Goal: Navigation & Orientation: Find specific page/section

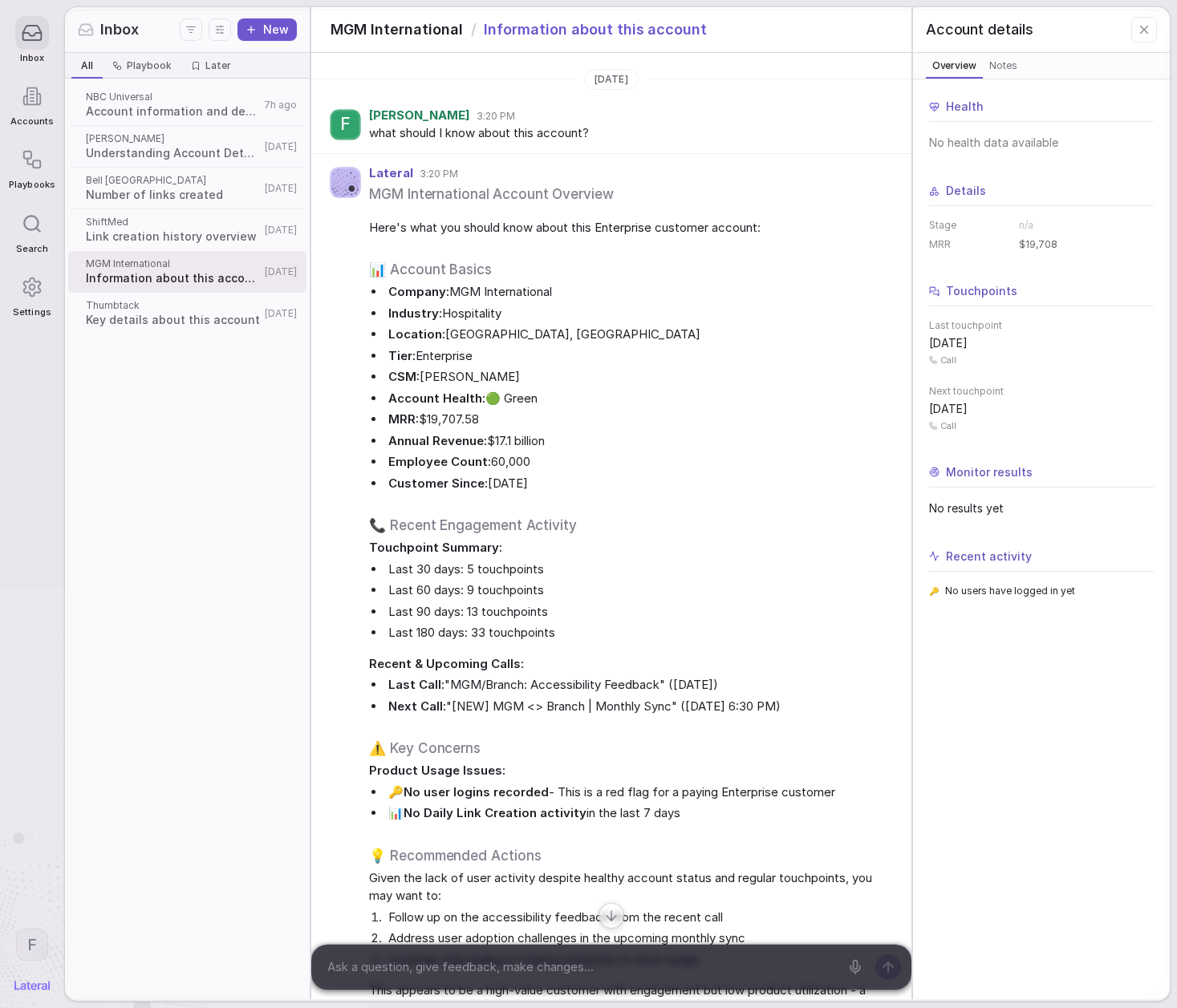
scroll to position [13, 0]
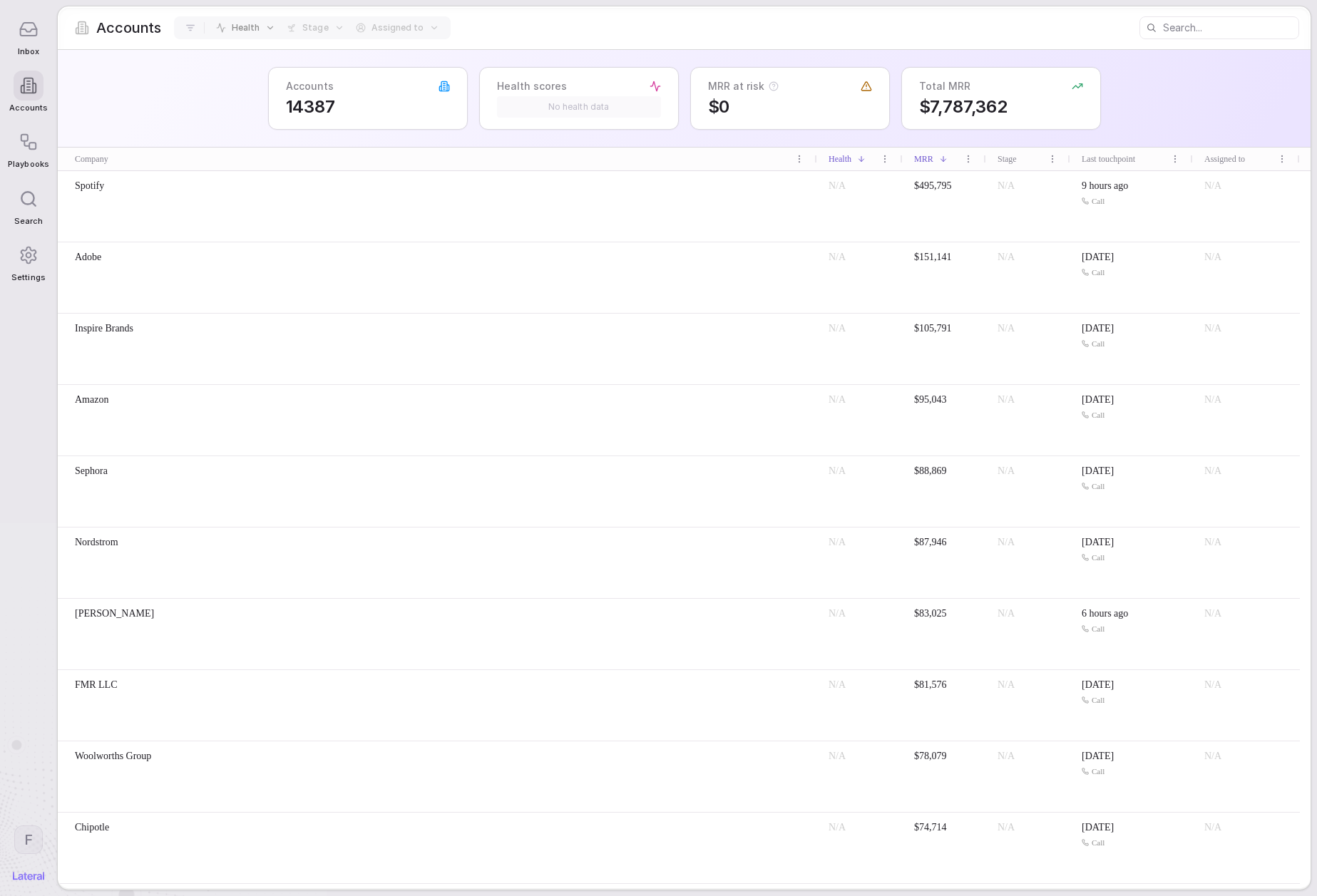
click at [29, 134] on icon at bounding box center [28, 142] width 20 height 19
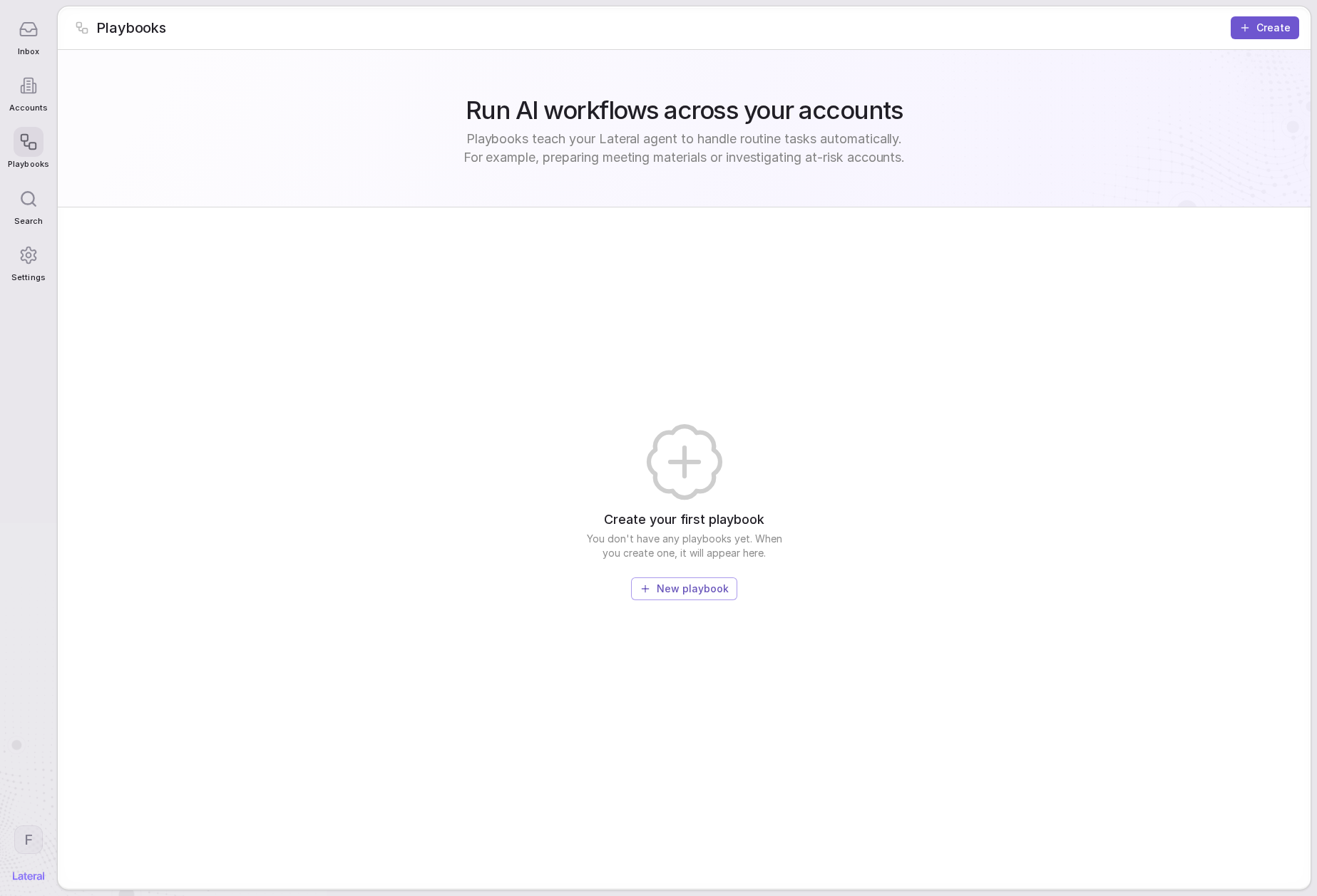
click at [31, 87] on icon at bounding box center [29, 86] width 18 height 18
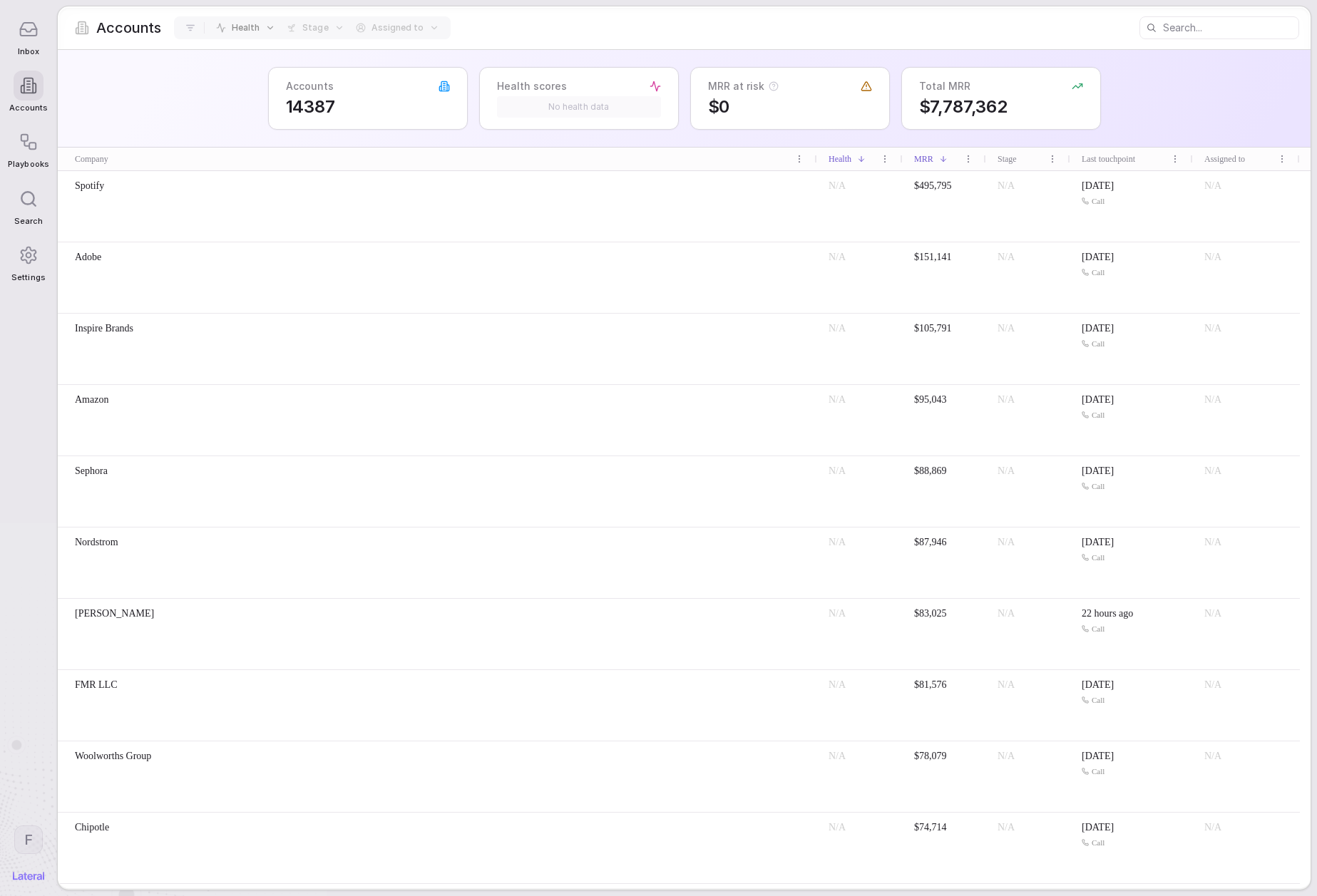
click at [33, 52] on span "Inbox" at bounding box center [28, 52] width 22 height 9
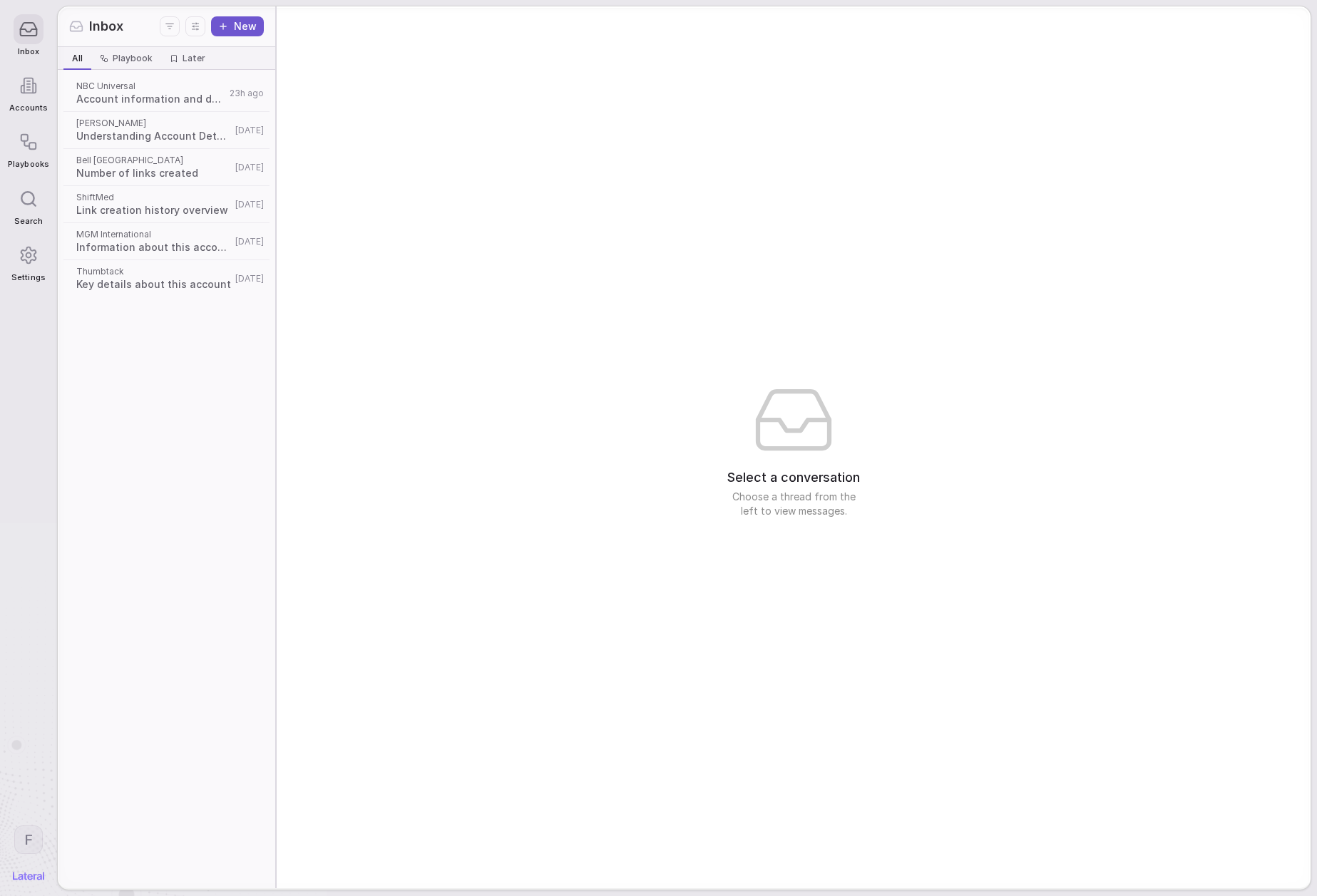
click at [28, 836] on html "Inbox Accounts Playbooks Search Settings F Inbox New All All Playbook Playbook …" at bounding box center [658, 448] width 1317 height 896
click at [40, 806] on div "Log out" at bounding box center [82, 802] width 140 height 22
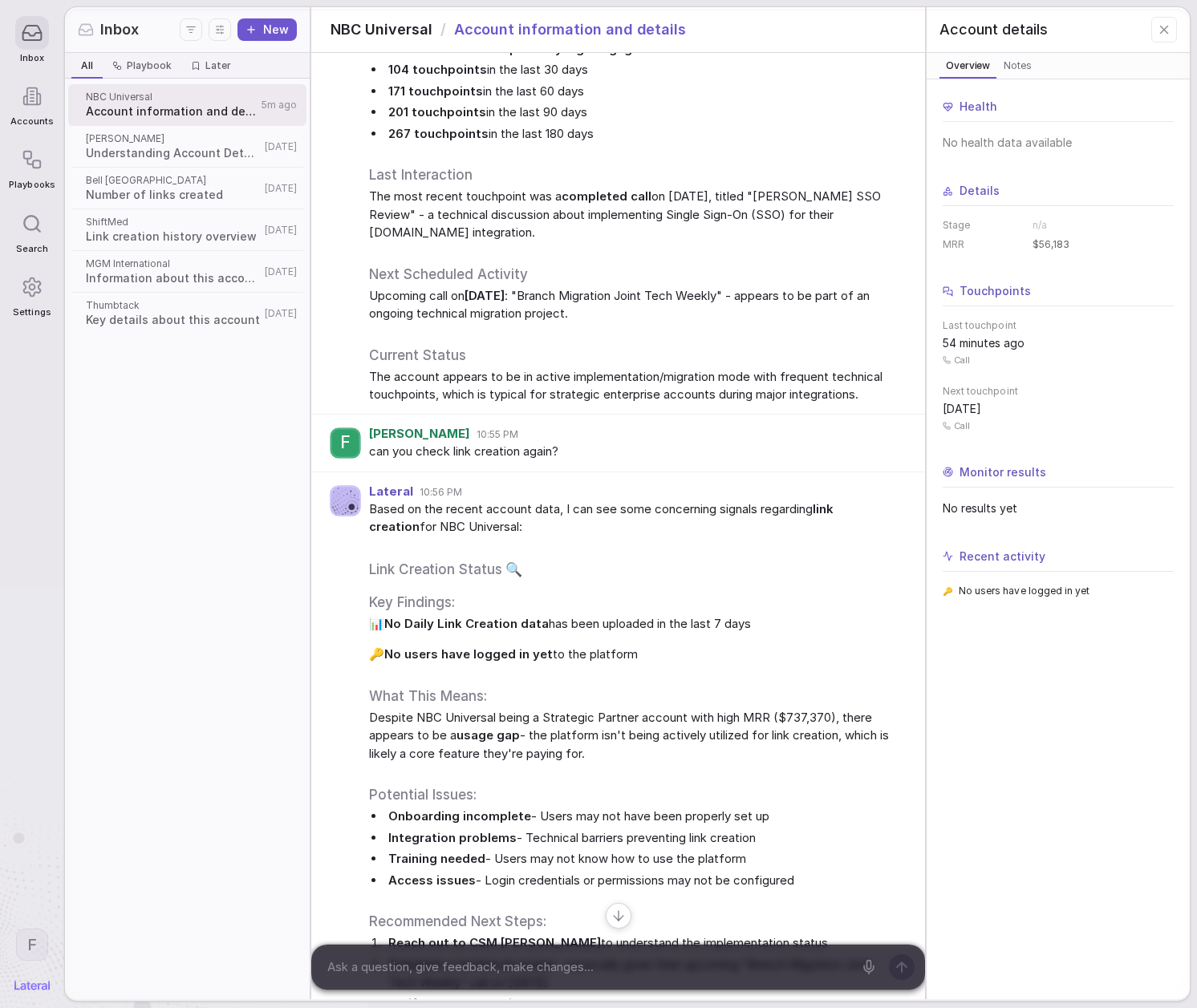
scroll to position [501, 0]
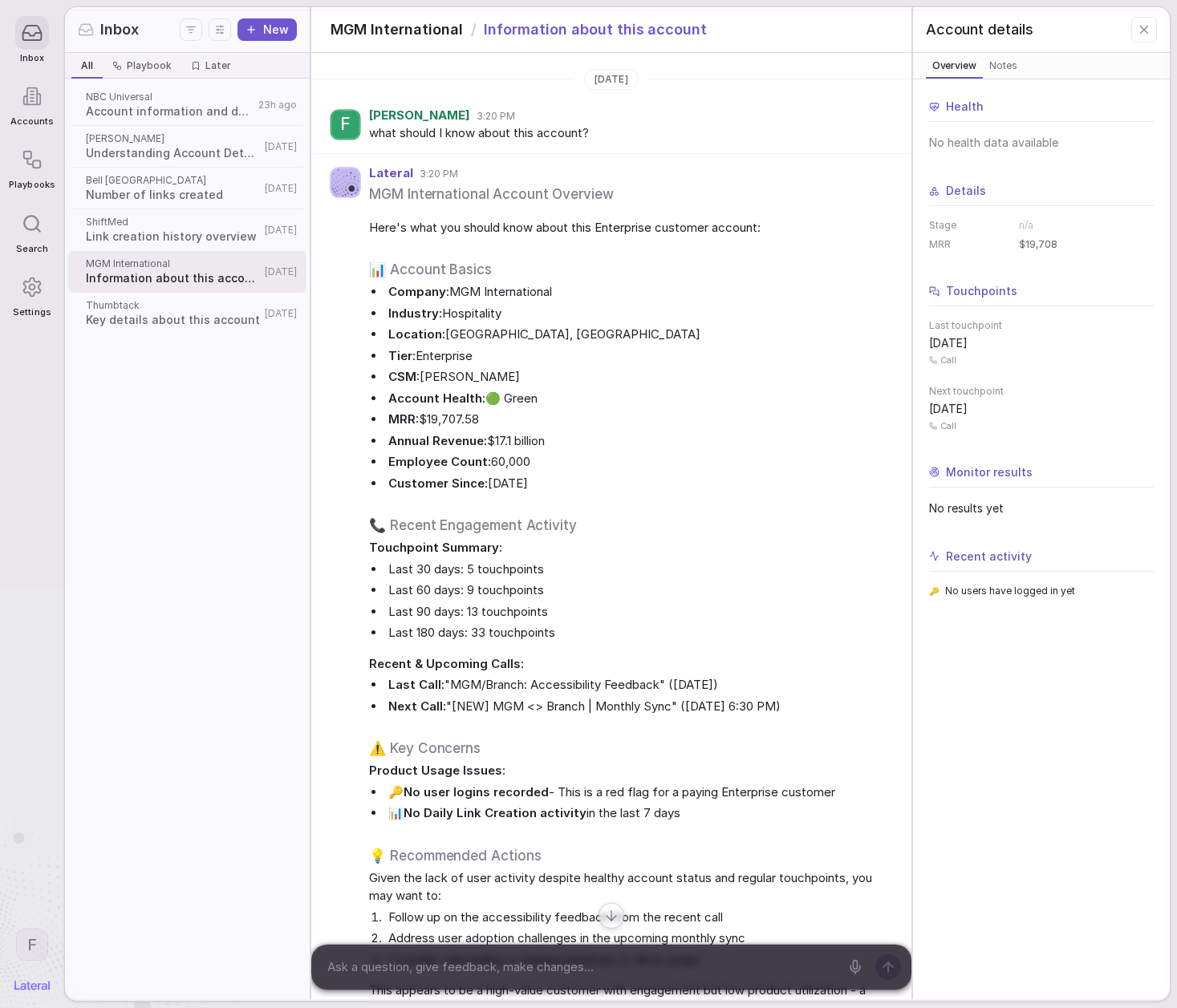
scroll to position [13, 0]
